Goal: Use online tool/utility: Utilize a website feature to perform a specific function

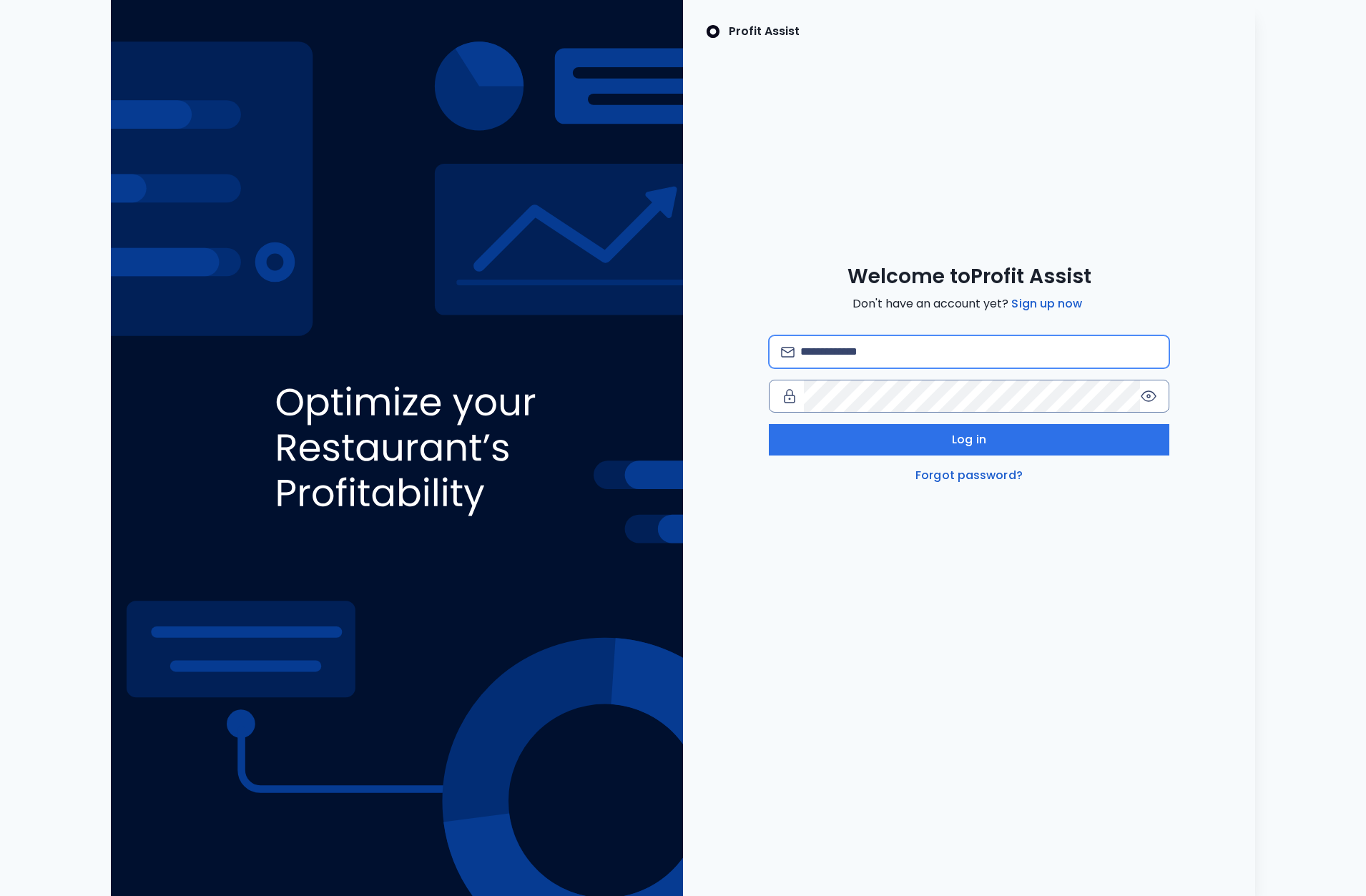
click at [866, 336] on input "email" at bounding box center [978, 352] width 357 height 32
type input "**********"
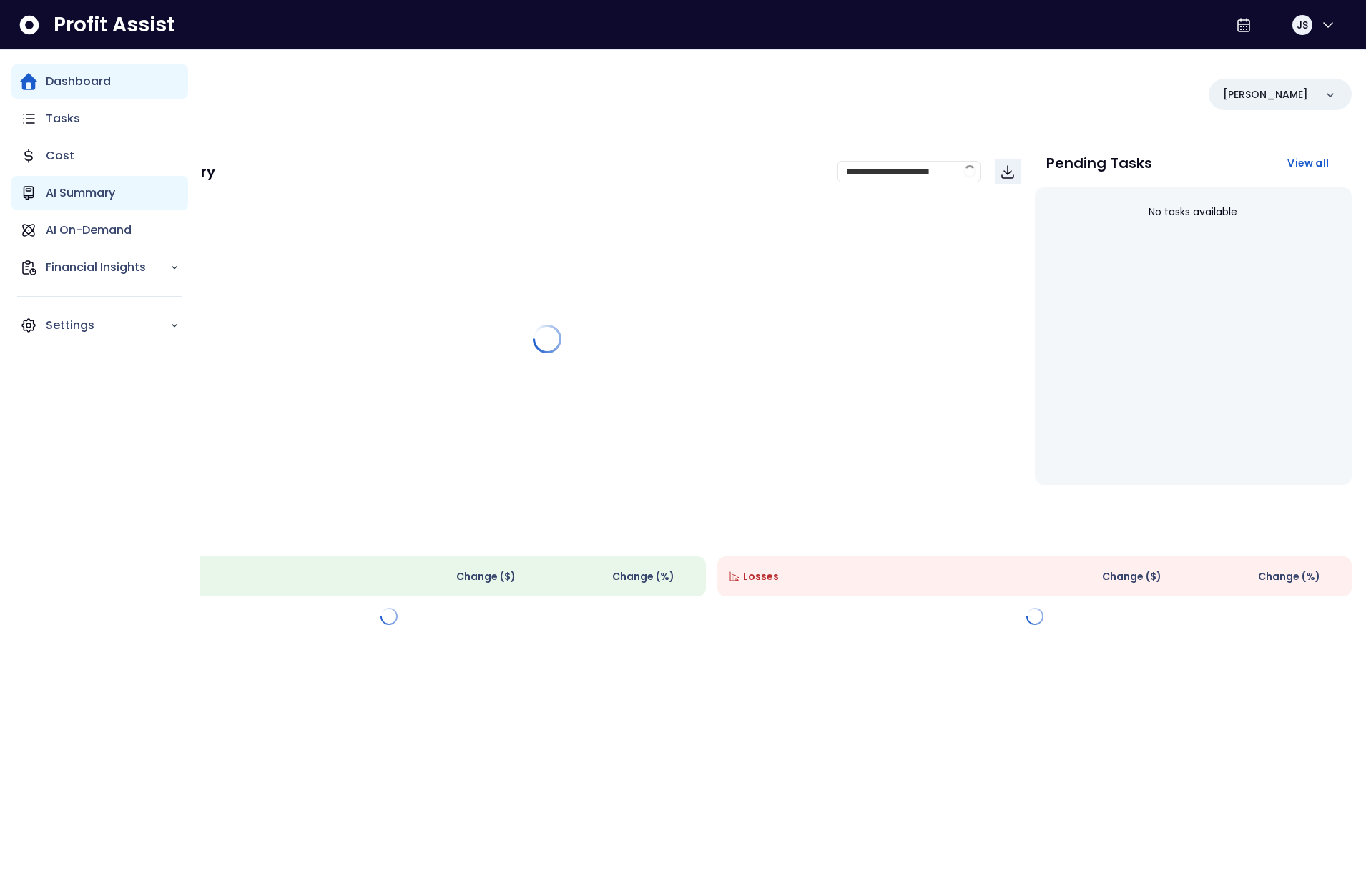
click at [91, 207] on div "AI Summary" at bounding box center [100, 193] width 177 height 35
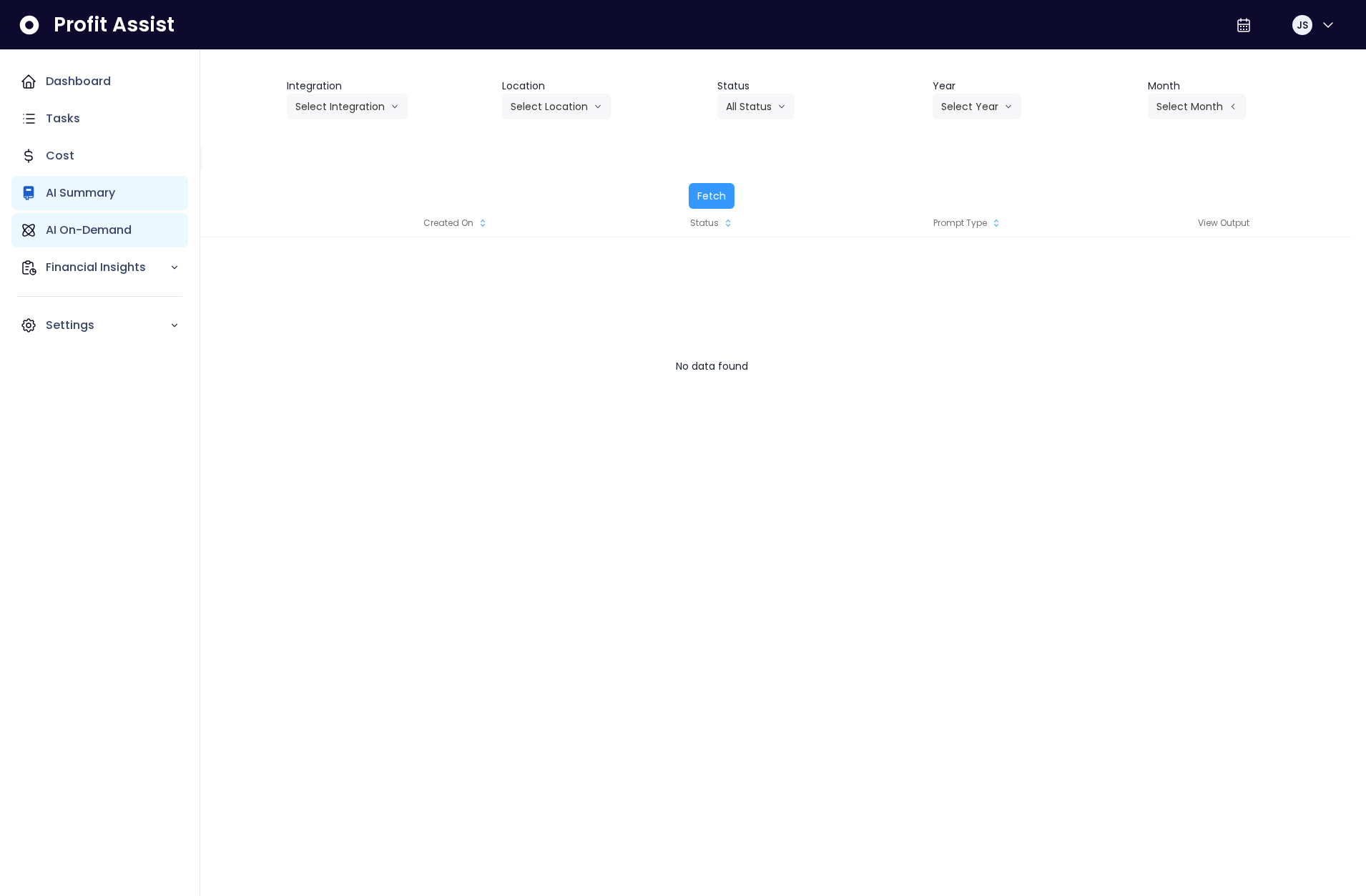
click at [105, 226] on p "AI On-Demand" at bounding box center [89, 229] width 86 height 17
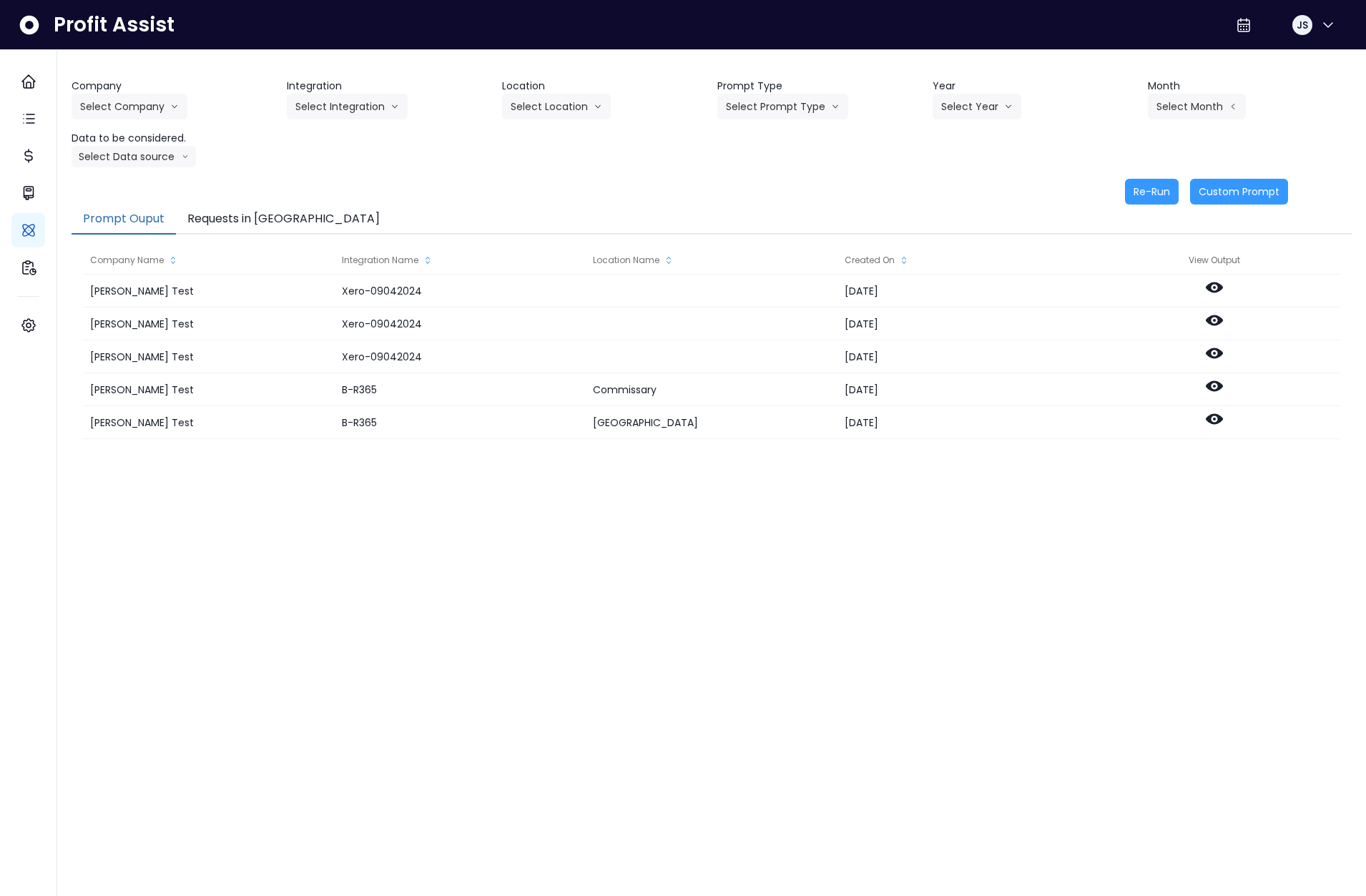
click at [271, 217] on button "Requests in [GEOGRAPHIC_DATA]" at bounding box center [283, 220] width 215 height 30
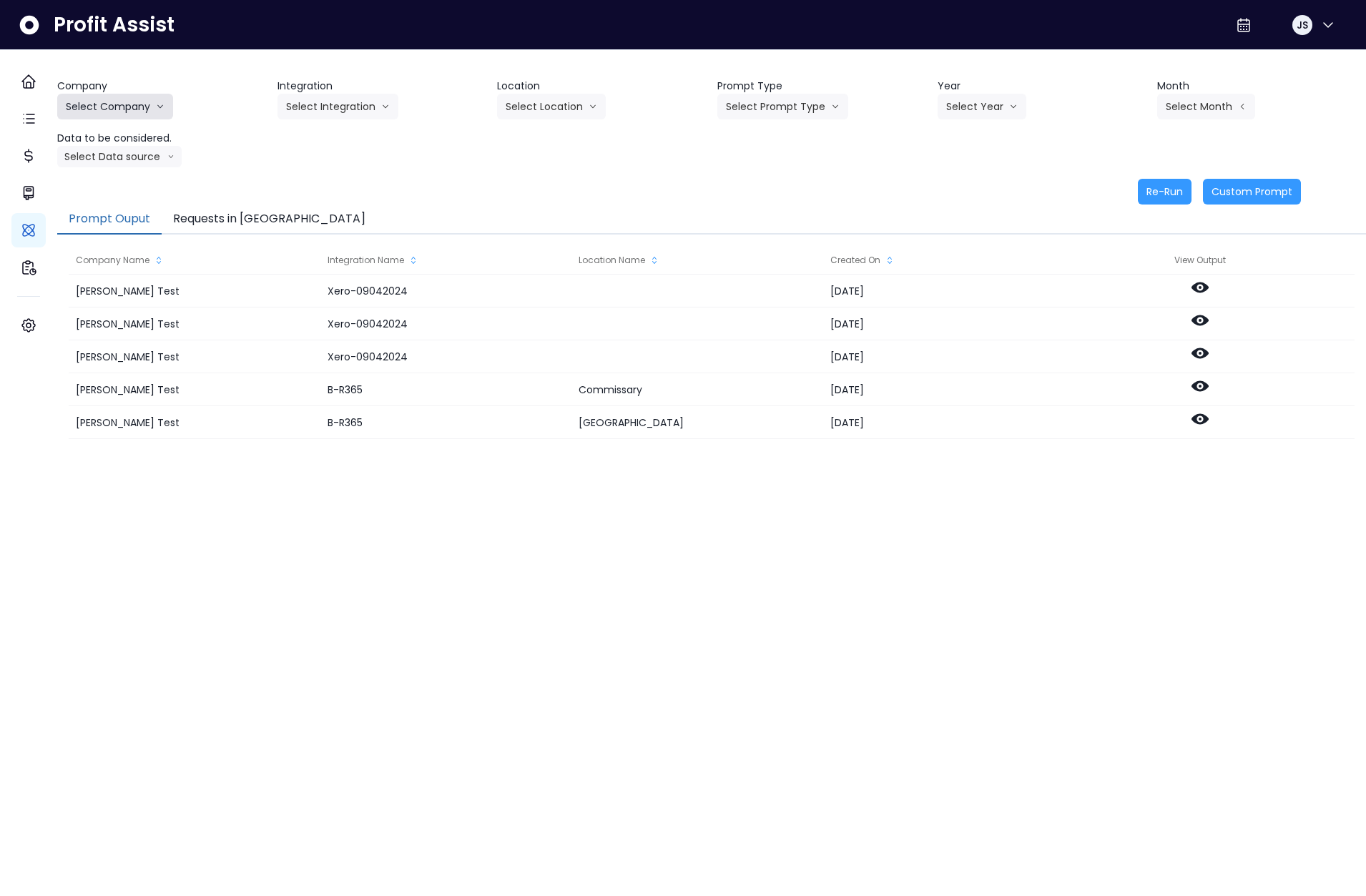
click at [143, 107] on button "Select Company" at bounding box center [115, 106] width 116 height 26
click at [122, 191] on span "SpotOn Demo" at bounding box center [117, 188] width 103 height 14
click at [344, 103] on button "Select Integration" at bounding box center [337, 106] width 121 height 26
click at [334, 135] on span "College" at bounding box center [328, 136] width 85 height 14
click at [532, 109] on button "Select Location" at bounding box center [551, 106] width 109 height 26
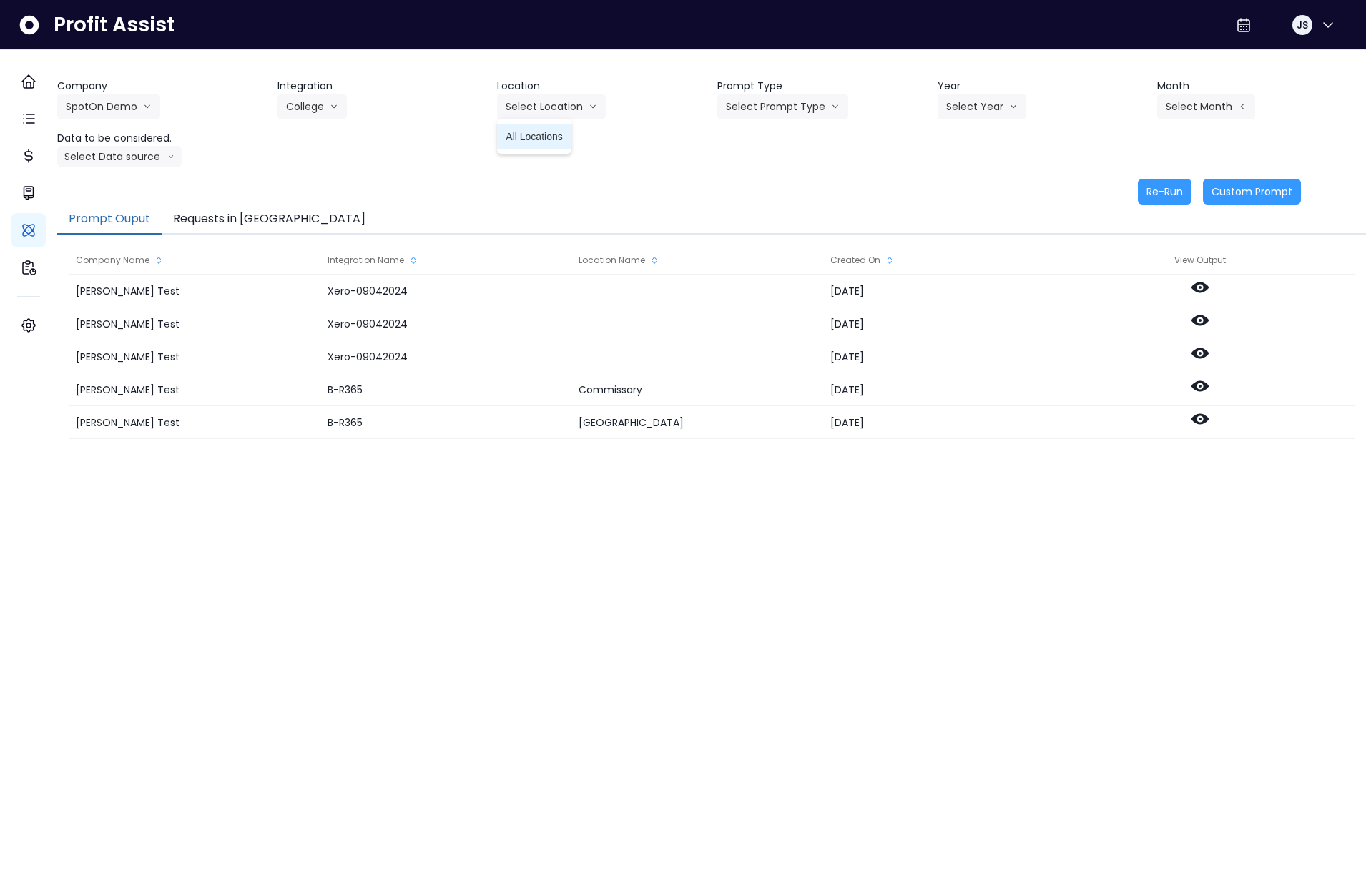
click at [549, 141] on span "All Locations" at bounding box center [534, 136] width 57 height 14
click at [806, 109] on button "Select Prompt Type" at bounding box center [783, 106] width 131 height 26
click at [783, 156] on span "Error Task" at bounding box center [766, 162] width 81 height 14
click at [966, 108] on button "Select Year" at bounding box center [982, 106] width 89 height 26
click at [960, 190] on span "2025" at bounding box center [957, 188] width 22 height 14
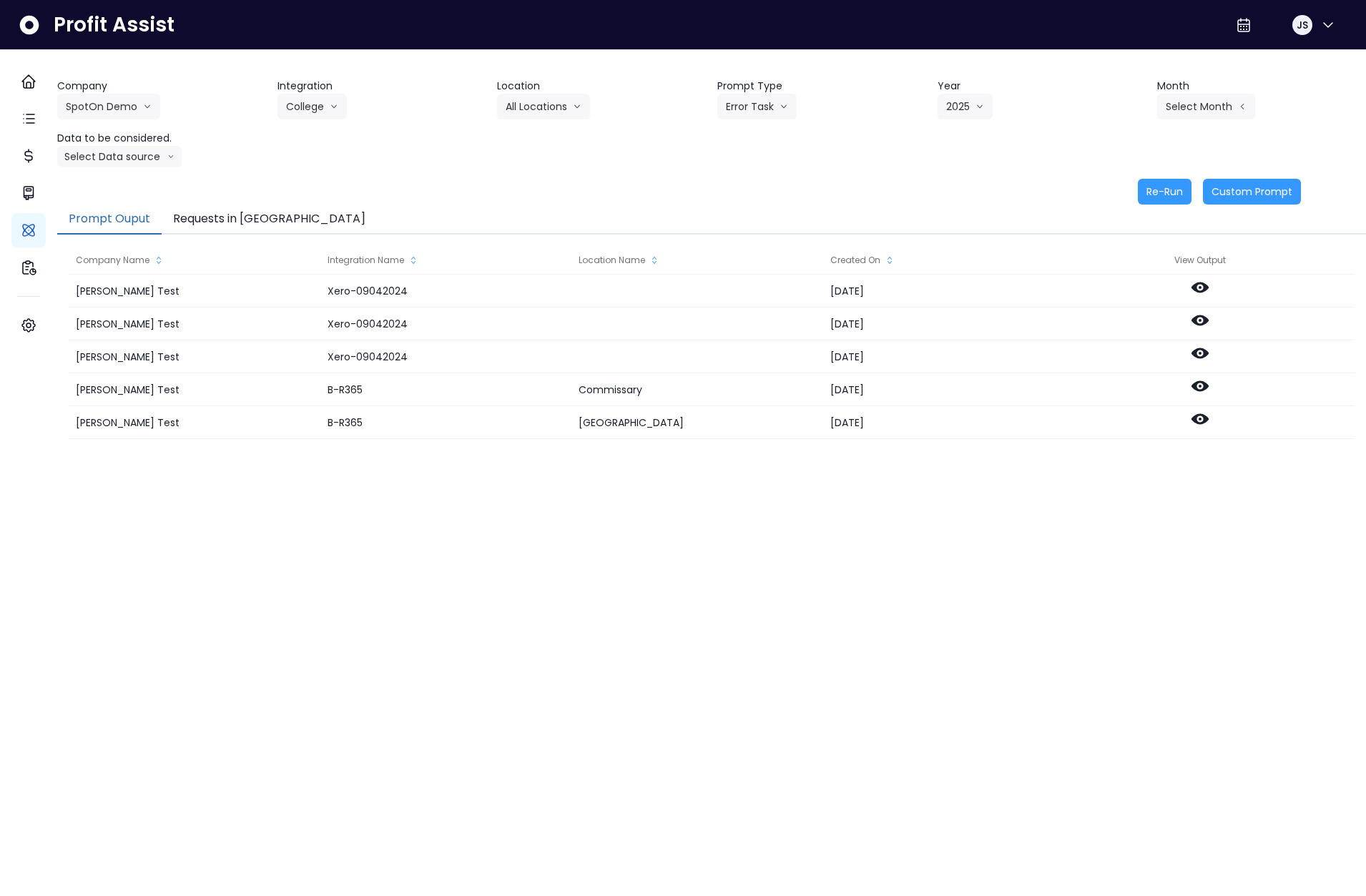
click at [1189, 123] on div "Company SpotOn Demo Hardik Test koras Bakery SpotOn Demo TestLOCATION Integrati…" at bounding box center [712, 123] width 1308 height 89
click at [1185, 112] on button "Select Month" at bounding box center [1206, 106] width 98 height 26
click at [1121, 297] on span "Aug" at bounding box center [1135, 291] width 28 height 14
click at [149, 156] on button "Select Data source" at bounding box center [120, 157] width 125 height 21
drag, startPoint x: 146, startPoint y: 181, endPoint x: 154, endPoint y: 182, distance: 8.1
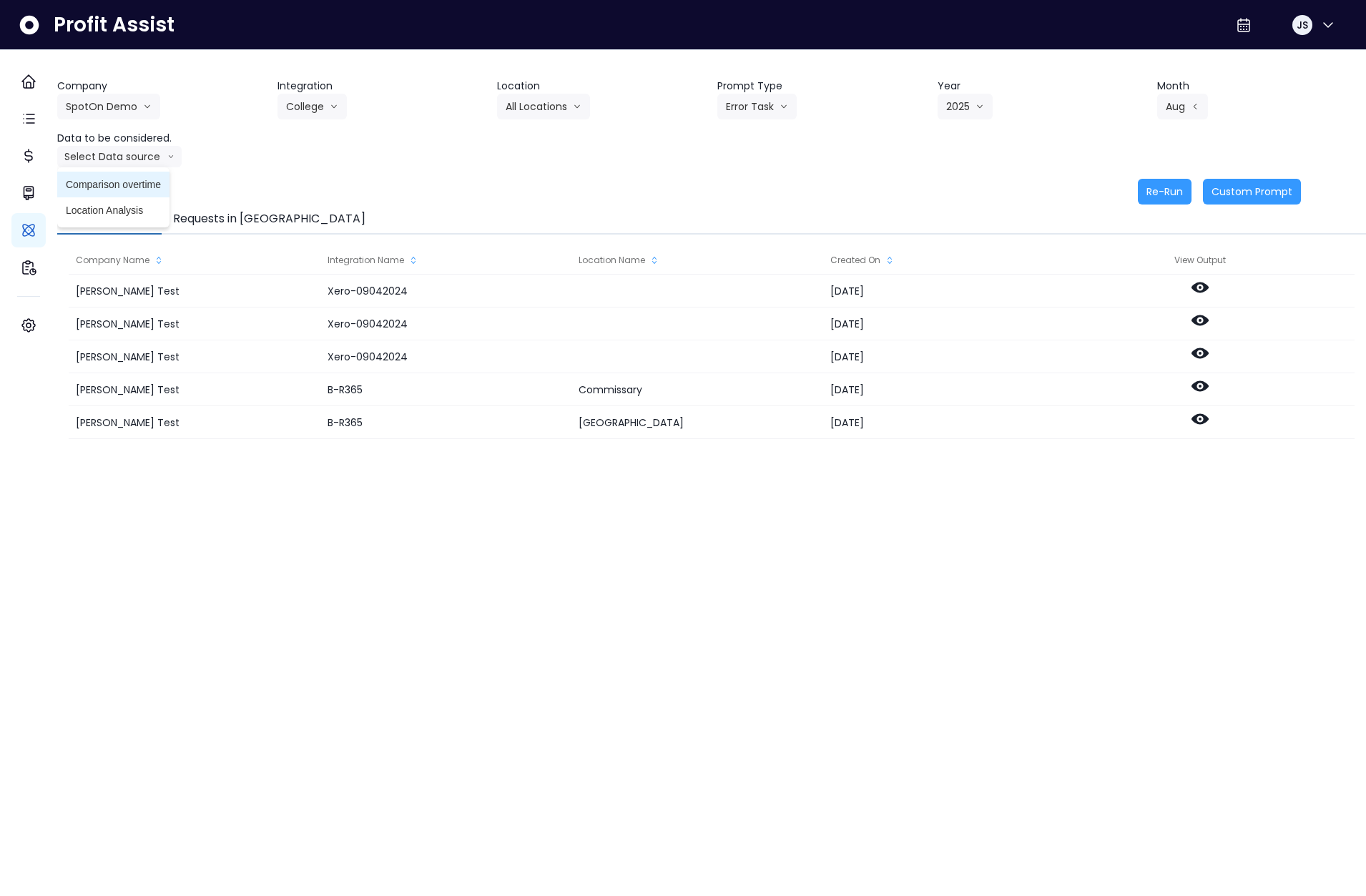
click at [146, 181] on span "Comparison overtime" at bounding box center [112, 184] width 95 height 14
click at [1155, 192] on button "Re-Run" at bounding box center [1164, 191] width 54 height 26
click at [235, 218] on button "Requests in [GEOGRAPHIC_DATA]" at bounding box center [269, 220] width 215 height 30
